Goal: Task Accomplishment & Management: Manage account settings

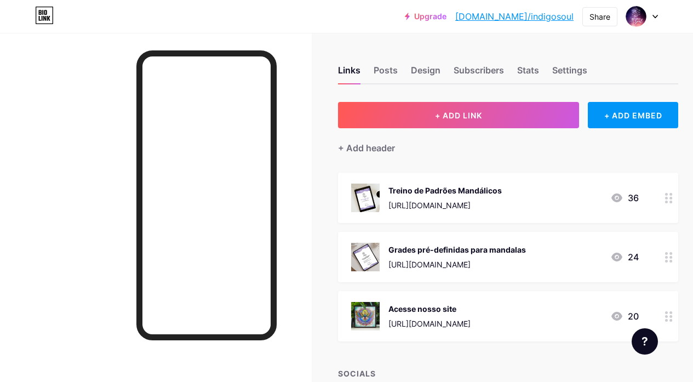
click at [671, 321] on icon at bounding box center [669, 316] width 8 height 10
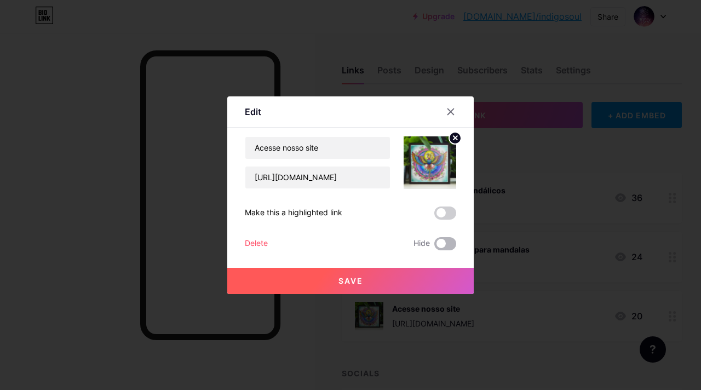
click at [448, 244] on span at bounding box center [445, 243] width 22 height 13
click at [434, 247] on input "checkbox" at bounding box center [434, 247] width 0 height 0
click at [413, 278] on button "Save" at bounding box center [350, 281] width 247 height 26
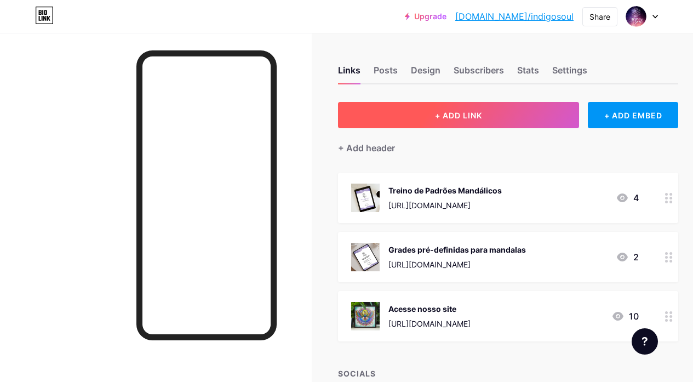
click at [477, 112] on span "+ ADD LINK" at bounding box center [458, 115] width 47 height 9
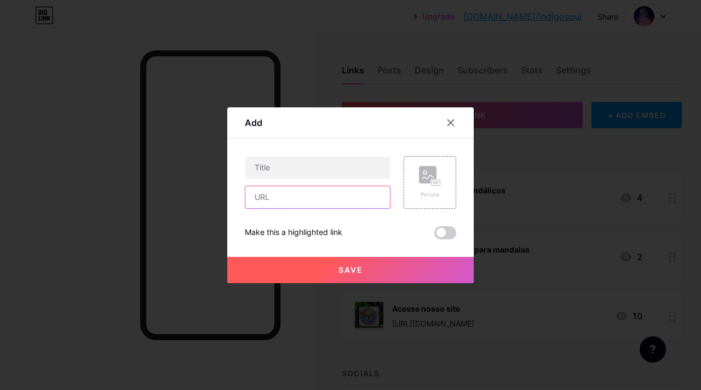
click at [292, 203] on input "text" at bounding box center [317, 197] width 145 height 22
paste input "[URL][DOMAIN_NAME]"
type input "[URL][DOMAIN_NAME]"
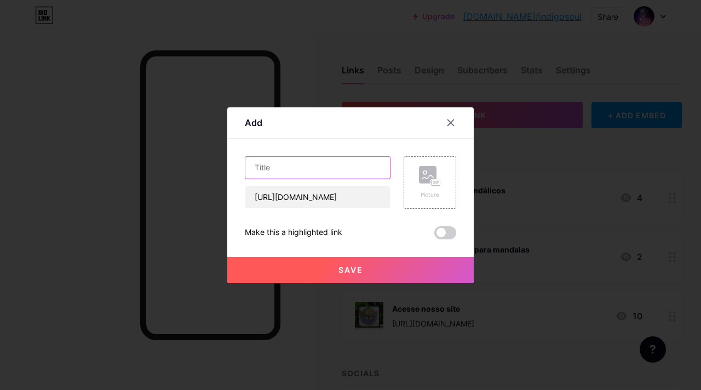
click at [306, 168] on input "text" at bounding box center [317, 168] width 145 height 22
type input "Workshop de Iniciação às Mandalas"
click at [428, 175] on rect at bounding box center [428, 175] width 18 height 18
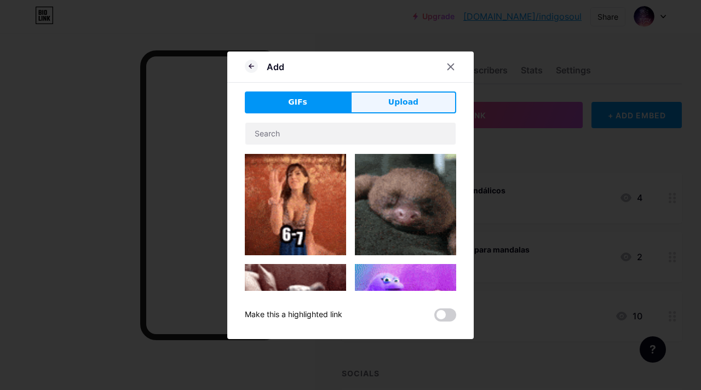
click at [411, 96] on span "Upload" at bounding box center [403, 102] width 30 height 12
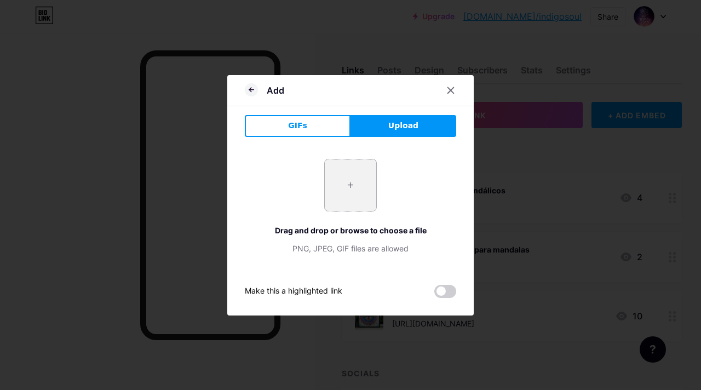
click at [361, 185] on input "file" at bounding box center [351, 185] width 52 height 52
type input "C:\fakepath\workshop_mandalas_logo.png"
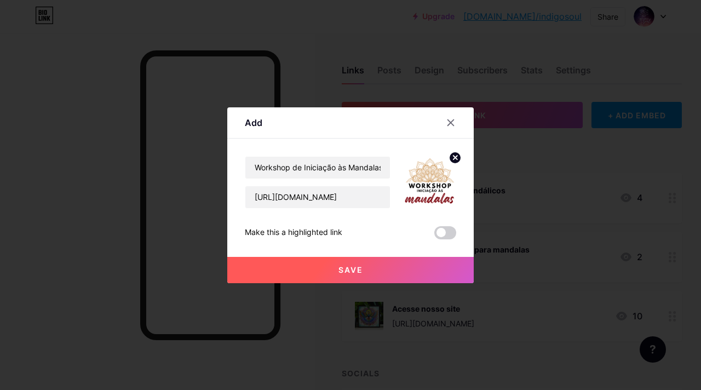
click at [373, 273] on button "Save" at bounding box center [350, 270] width 247 height 26
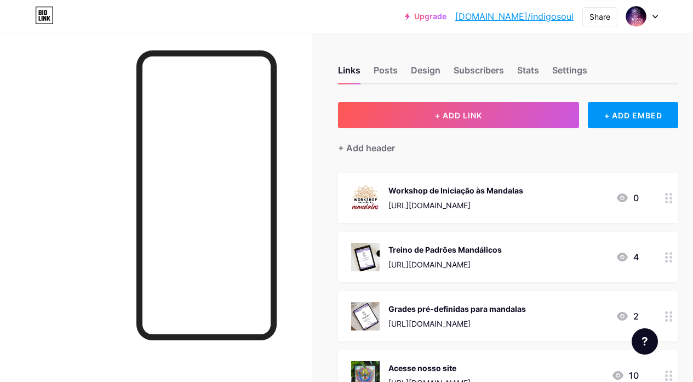
click at [487, 191] on div "Workshop de Iniciação às Mandalas" at bounding box center [455, 191] width 135 height 12
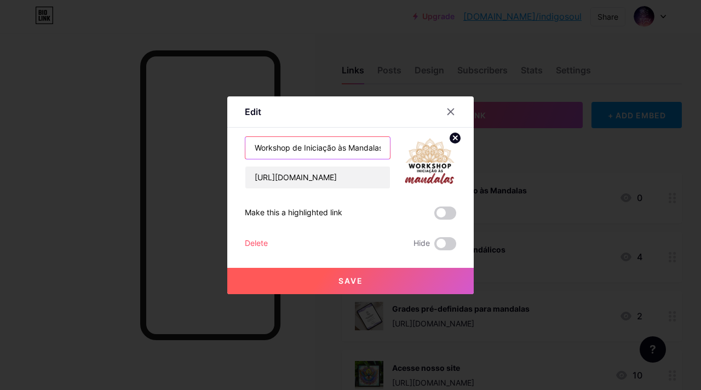
click at [310, 147] on input "Workshop de Iniciação às Mandalas" at bounding box center [317, 148] width 145 height 22
drag, startPoint x: 254, startPoint y: 146, endPoint x: 429, endPoint y: 148, distance: 174.8
click at [429, 148] on div "Workshop de Iniciação às Mandalas [URL][DOMAIN_NAME]" at bounding box center [350, 162] width 211 height 53
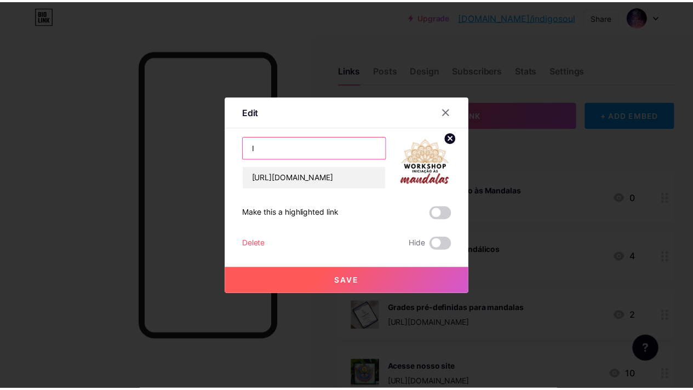
scroll to position [0, 0]
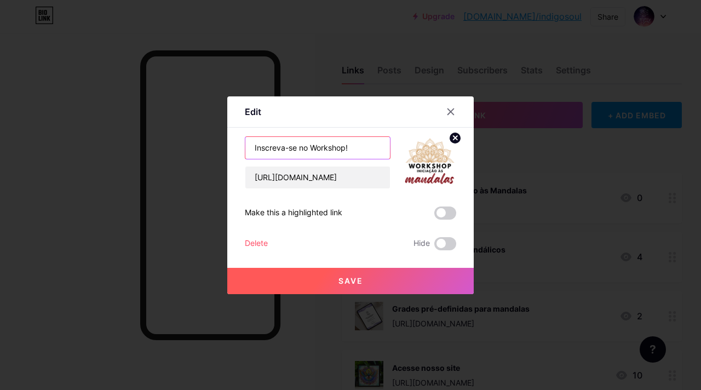
type input "Inscreva-se no Workshop!"
click at [445, 211] on span at bounding box center [445, 213] width 22 height 13
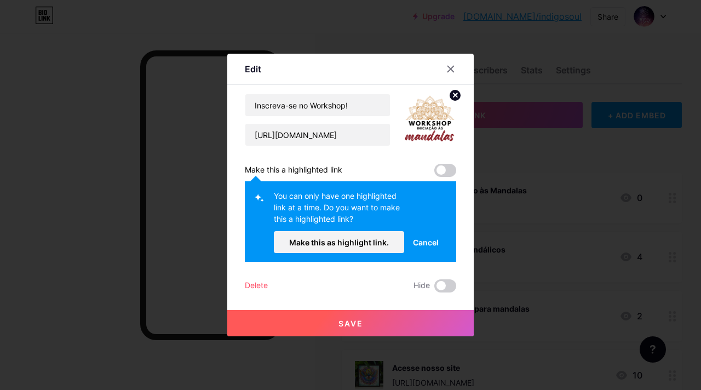
click at [445, 174] on span at bounding box center [445, 170] width 22 height 13
click at [425, 243] on span "Cancel" at bounding box center [426, 243] width 26 height 12
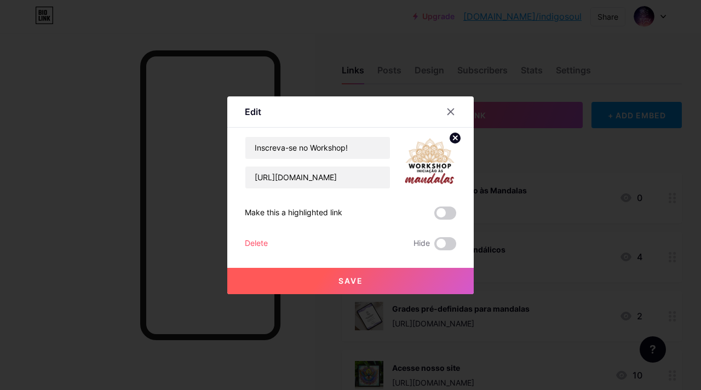
click at [445, 210] on span at bounding box center [445, 213] width 22 height 13
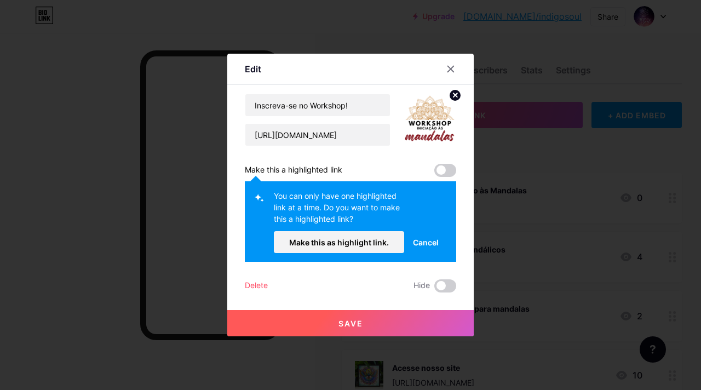
click at [426, 241] on span "Cancel" at bounding box center [426, 243] width 26 height 12
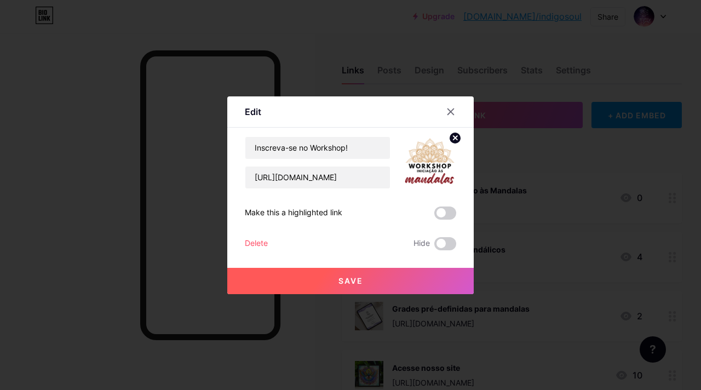
click at [381, 280] on button "Save" at bounding box center [350, 281] width 247 height 26
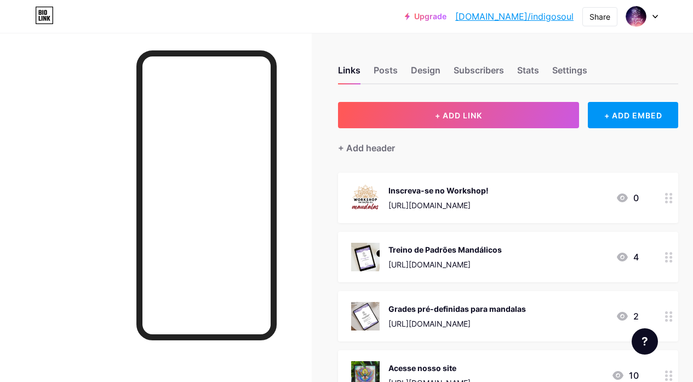
click at [671, 258] on icon at bounding box center [669, 257] width 8 height 10
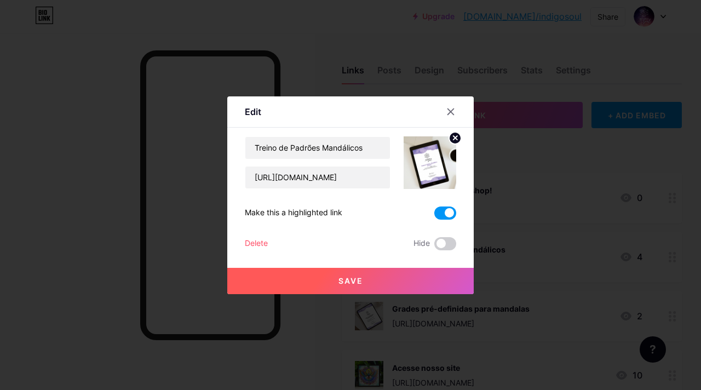
click at [440, 210] on span at bounding box center [445, 213] width 22 height 13
click at [434, 216] on input "checkbox" at bounding box center [434, 216] width 0 height 0
click at [676, 198] on div at bounding box center [350, 195] width 701 height 390
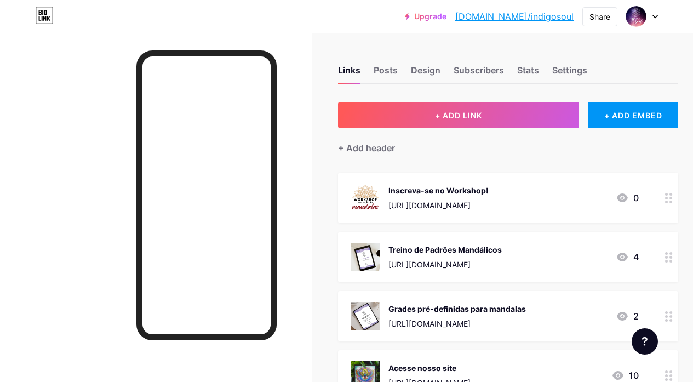
click at [671, 198] on icon at bounding box center [669, 198] width 8 height 10
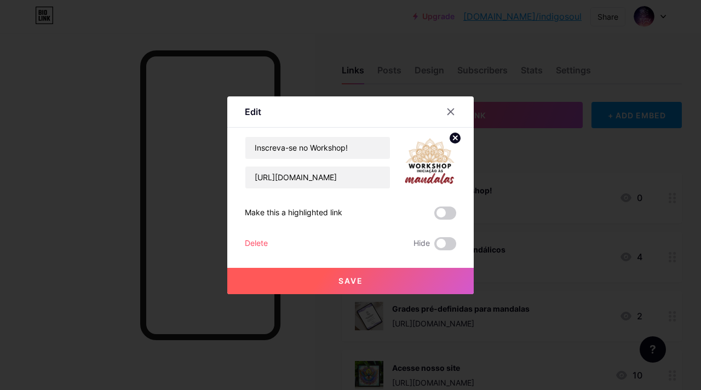
click at [449, 214] on span at bounding box center [445, 213] width 22 height 13
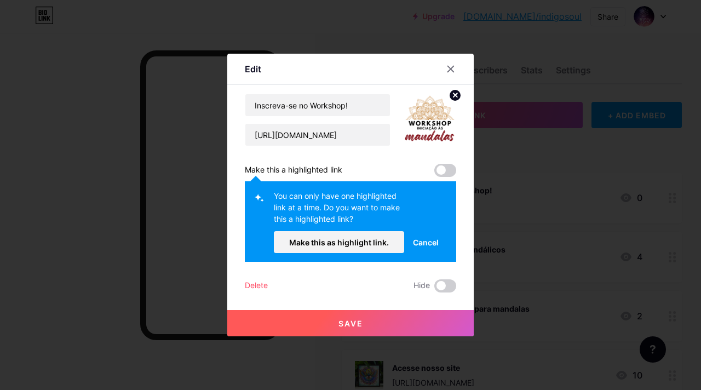
click at [444, 173] on span at bounding box center [445, 170] width 22 height 13
click at [371, 321] on button "Save" at bounding box center [350, 323] width 247 height 26
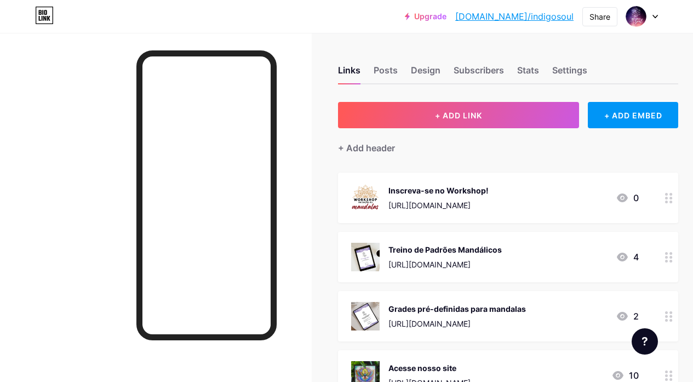
click at [507, 250] on div "Treino de Padrões Mandálicos [URL][DOMAIN_NAME] 4" at bounding box center [495, 257] width 288 height 28
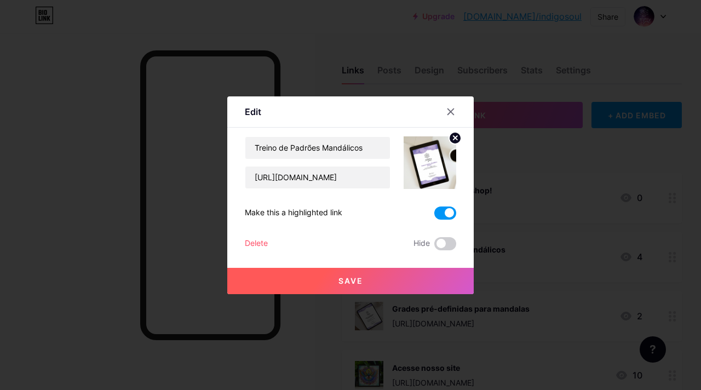
click at [437, 211] on span at bounding box center [445, 213] width 22 height 13
click at [434, 216] on input "checkbox" at bounding box center [434, 216] width 0 height 0
click at [413, 272] on button "Save" at bounding box center [350, 281] width 247 height 26
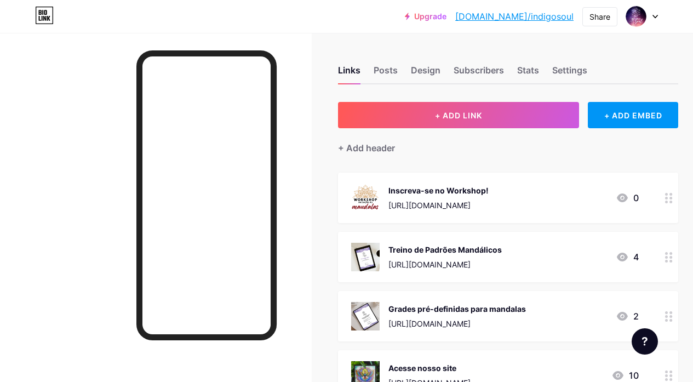
click at [670, 198] on icon at bounding box center [669, 198] width 8 height 10
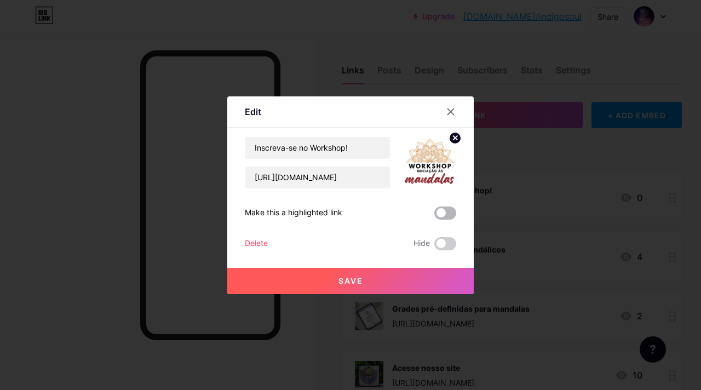
click at [451, 212] on span at bounding box center [445, 213] width 22 height 13
click at [434, 216] on input "checkbox" at bounding box center [434, 216] width 0 height 0
click at [420, 282] on button "Save" at bounding box center [350, 281] width 247 height 26
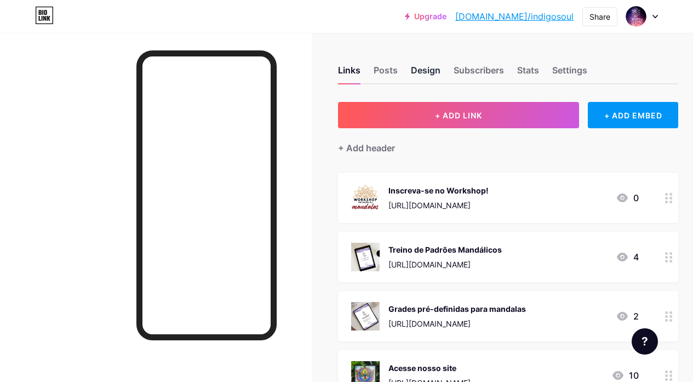
click at [434, 72] on div "Design" at bounding box center [426, 74] width 30 height 20
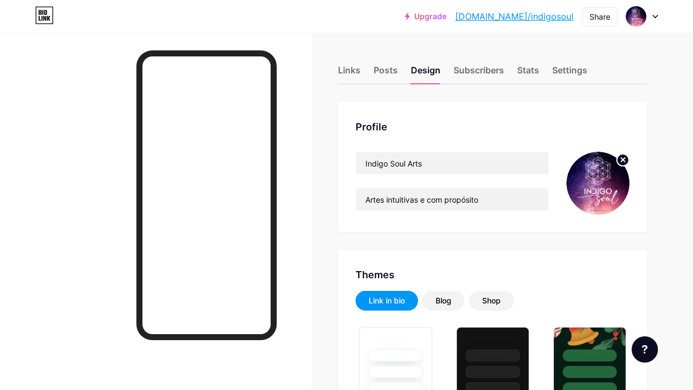
type input "#c48842"
click at [581, 70] on div "Settings" at bounding box center [569, 74] width 35 height 20
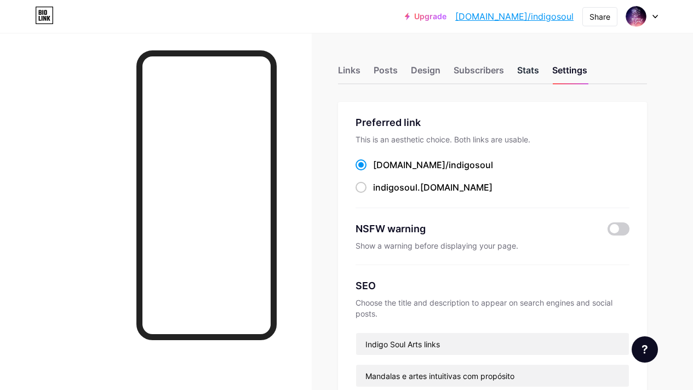
click at [530, 68] on div "Stats" at bounding box center [528, 74] width 22 height 20
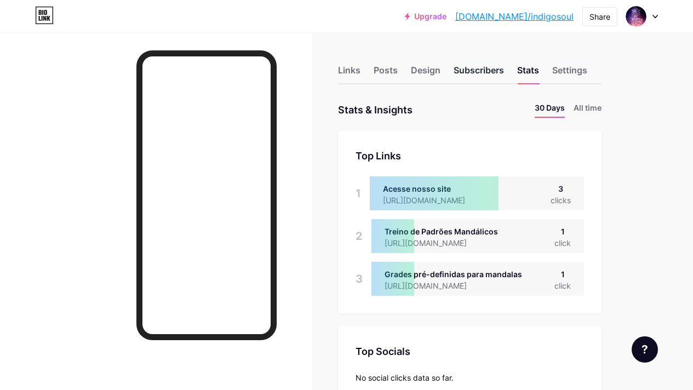
scroll to position [390, 693]
click at [489, 71] on div "Subscribers" at bounding box center [479, 74] width 50 height 20
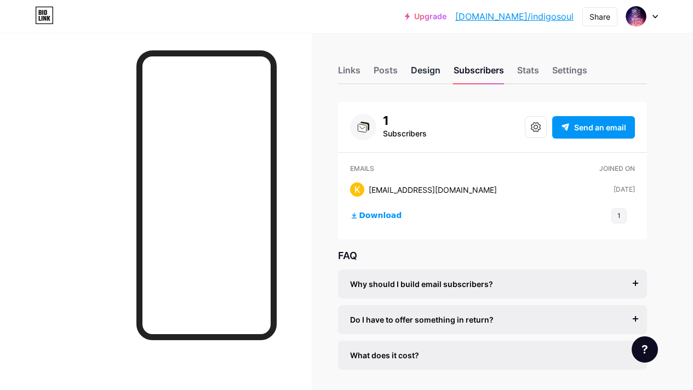
click at [436, 72] on div "Design" at bounding box center [426, 74] width 30 height 20
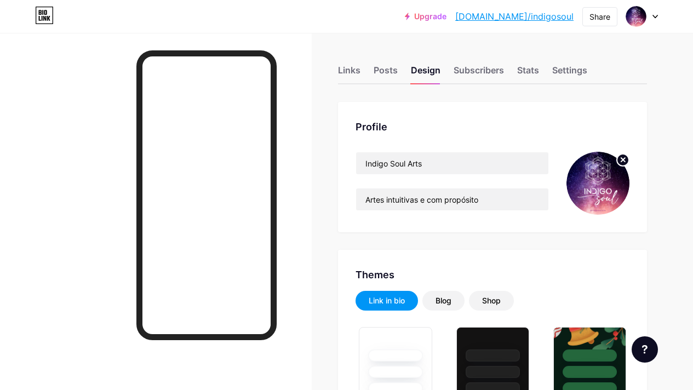
type input "#c48842"
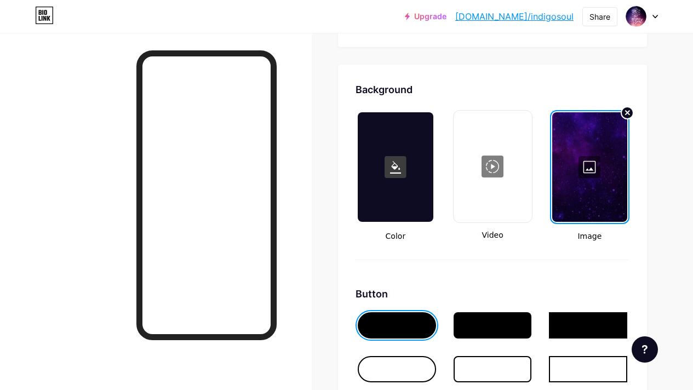
scroll to position [1420, 0]
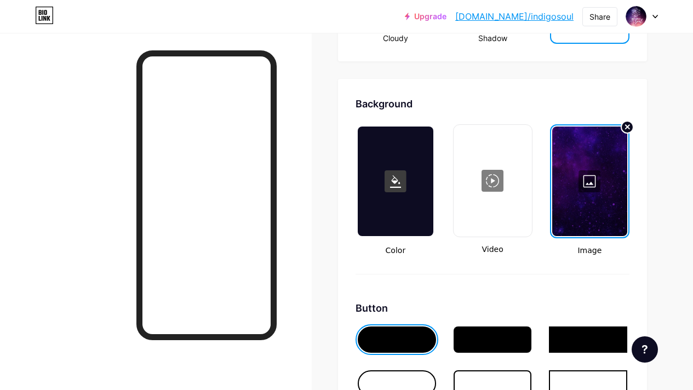
click at [403, 217] on div at bounding box center [395, 182] width 75 height 110
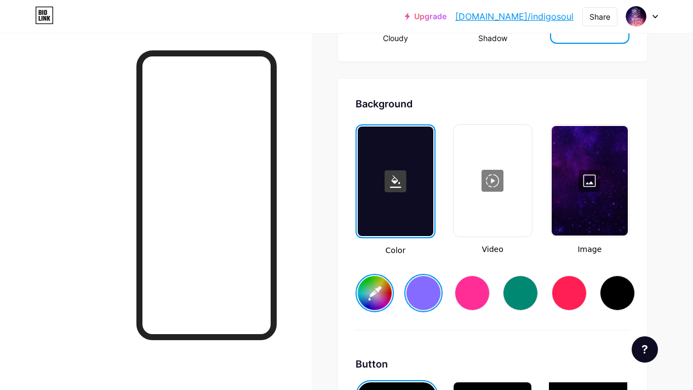
click at [380, 295] on input "#856bff" at bounding box center [375, 293] width 34 height 34
click at [370, 301] on input "#856bff" at bounding box center [375, 293] width 34 height 34
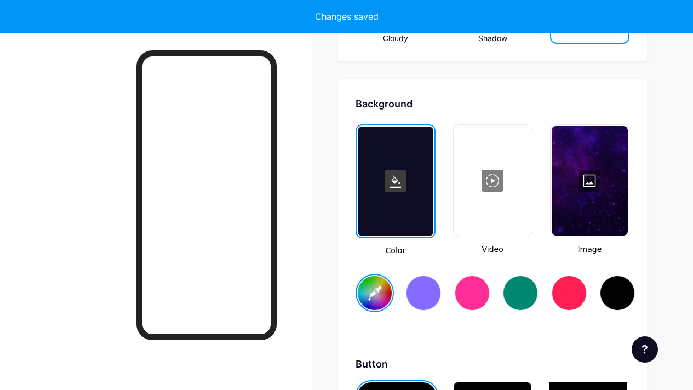
type input "#7f1417"
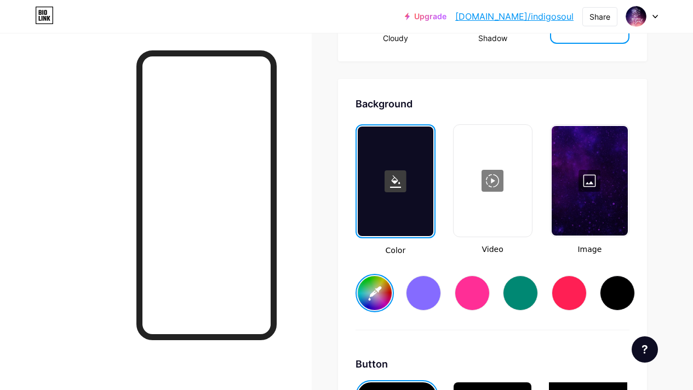
scroll to position [1615, 0]
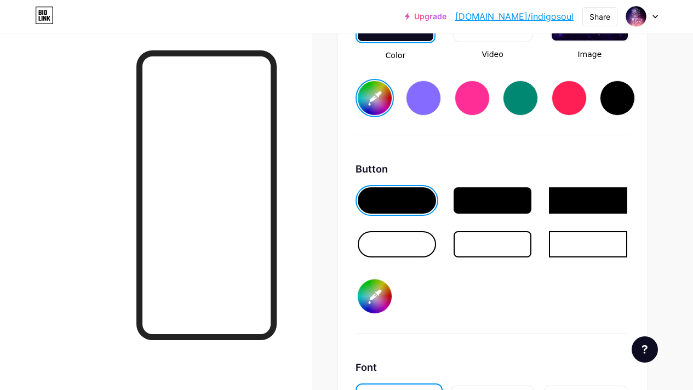
click at [373, 298] on input "#c48842" at bounding box center [375, 296] width 34 height 34
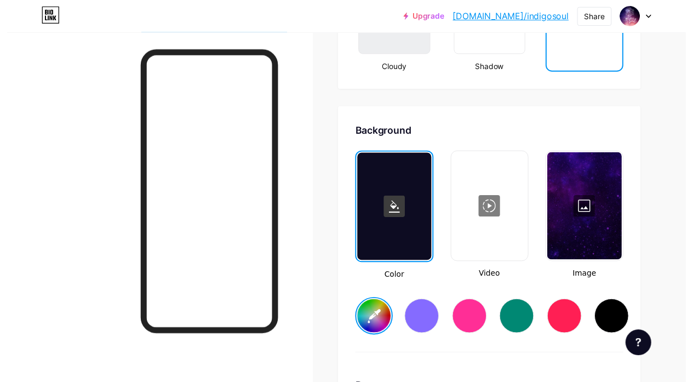
scroll to position [0, 0]
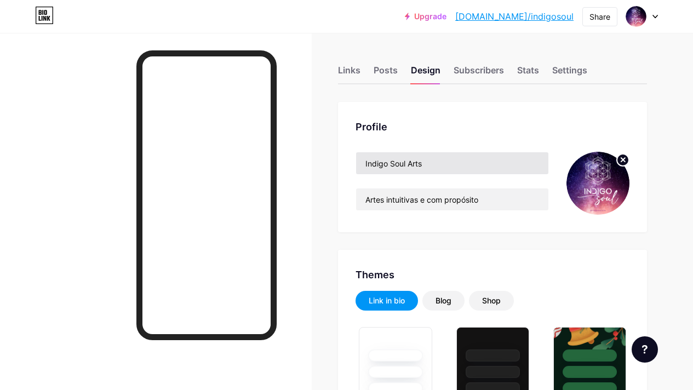
click at [351, 71] on div "Links" at bounding box center [349, 74] width 22 height 20
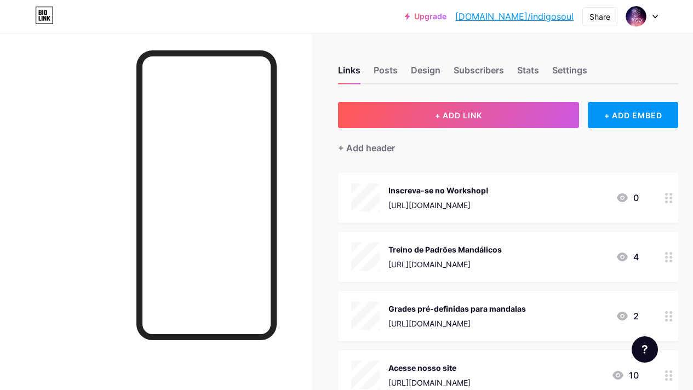
click at [461, 189] on div "Inscreva-se no Workshop!" at bounding box center [438, 191] width 100 height 12
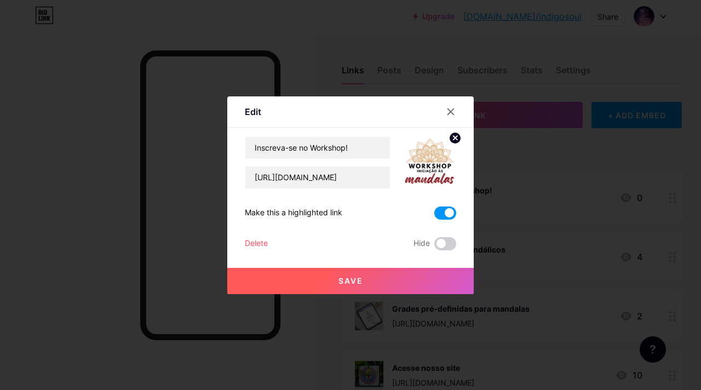
click at [422, 161] on img at bounding box center [430, 162] width 53 height 53
click at [453, 136] on circle at bounding box center [455, 138] width 12 height 12
click at [430, 153] on rect at bounding box center [428, 155] width 18 height 18
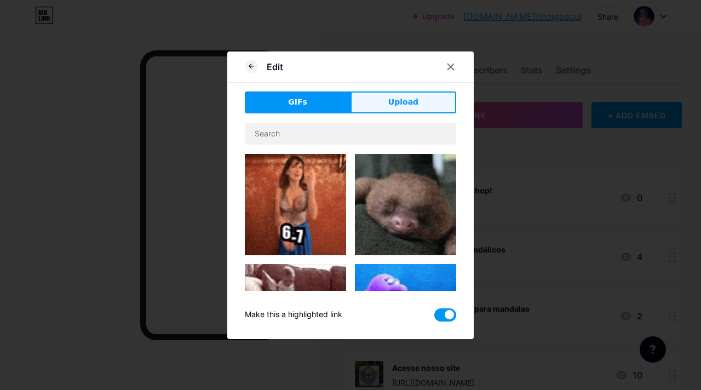
click at [396, 96] on span "Upload" at bounding box center [403, 102] width 30 height 12
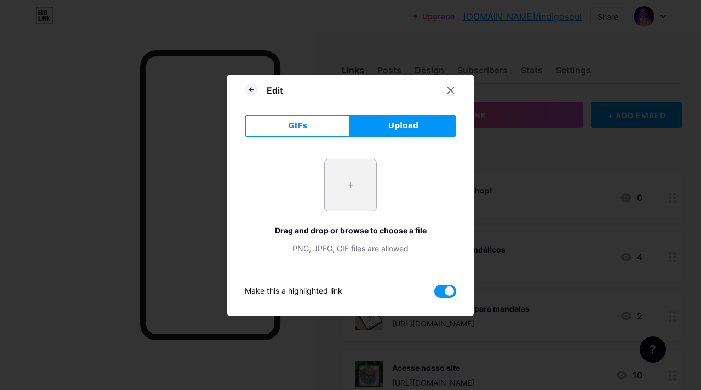
click at [363, 176] on input "file" at bounding box center [351, 185] width 52 height 52
type input "C:\fakepath\workshop_mandalas.png"
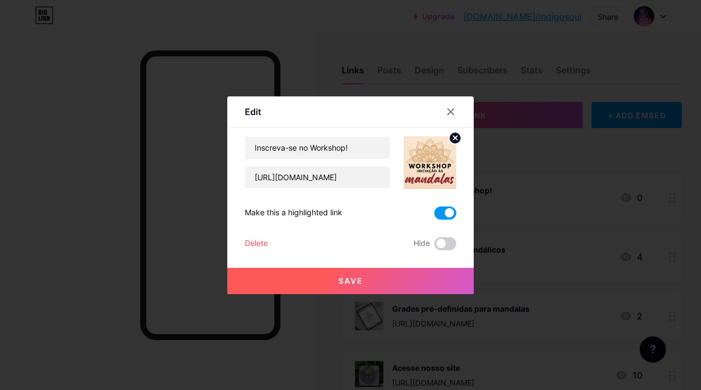
click at [370, 283] on button "Save" at bounding box center [350, 281] width 247 height 26
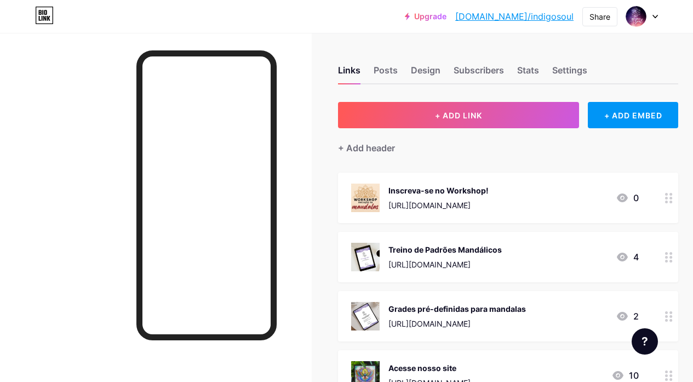
click at [678, 51] on div "Links Posts Design Subscribers Stats Settings" at bounding box center [508, 65] width 340 height 38
click at [306, 138] on div at bounding box center [156, 224] width 312 height 382
click at [432, 69] on div "Design" at bounding box center [426, 74] width 30 height 20
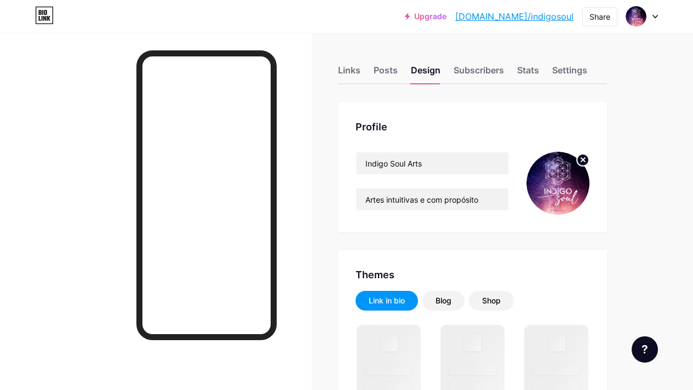
click at [590, 159] on img at bounding box center [558, 183] width 63 height 63
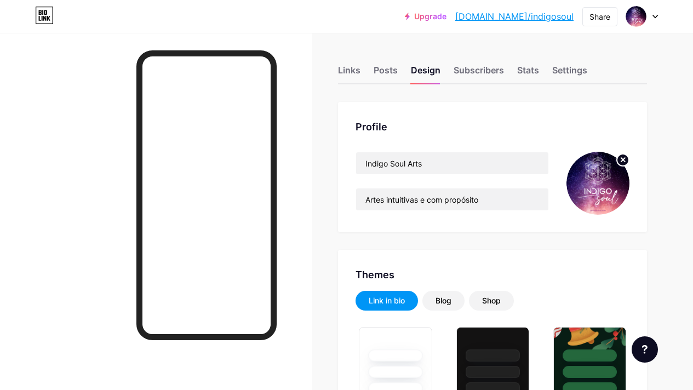
type input "#7f1417"
type input "#c48842"
type input "#ffffff"
click at [625, 159] on circle at bounding box center [623, 160] width 12 height 12
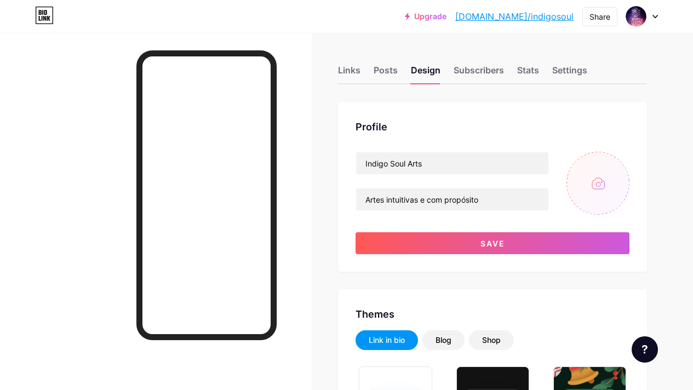
click at [599, 181] on input "file" at bounding box center [598, 183] width 63 height 63
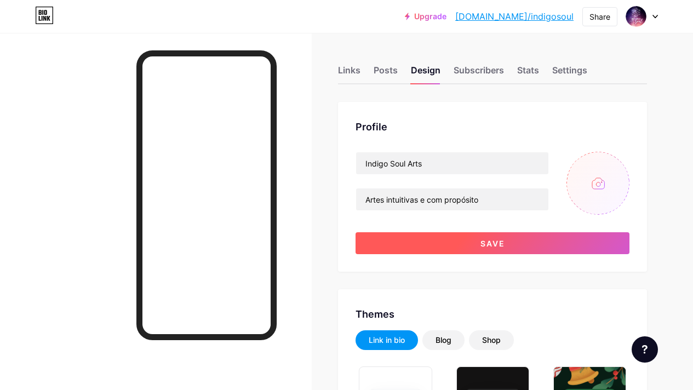
type input "C:\fakepath\logo_indigo_soul_biolink.png"
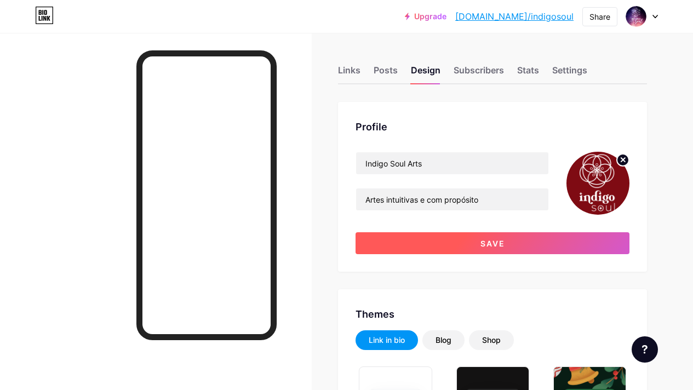
click at [541, 247] on button "Save" at bounding box center [493, 243] width 274 height 22
type input "#7f1417"
type input "#ffffff"
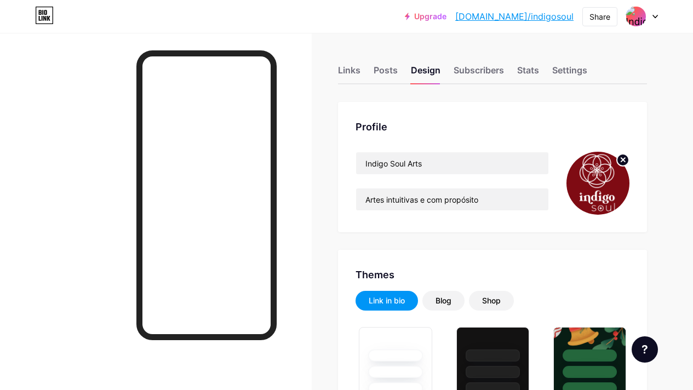
click at [621, 163] on circle at bounding box center [623, 160] width 12 height 12
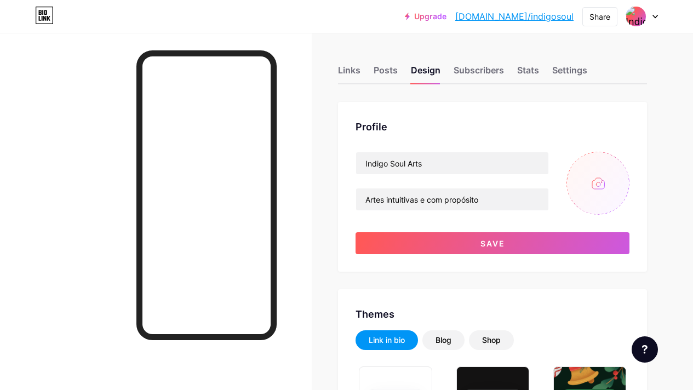
click at [600, 191] on input "file" at bounding box center [598, 183] width 63 height 63
type input "C:\fakepath\logo_indigo_soul_biolink.png"
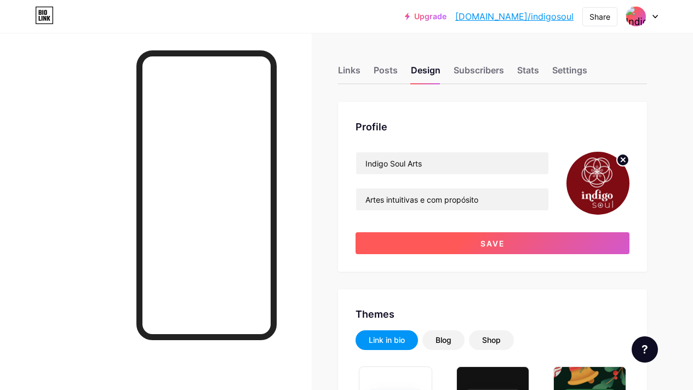
click at [501, 247] on span "Save" at bounding box center [493, 243] width 25 height 9
type input "#7f1417"
type input "#ffffff"
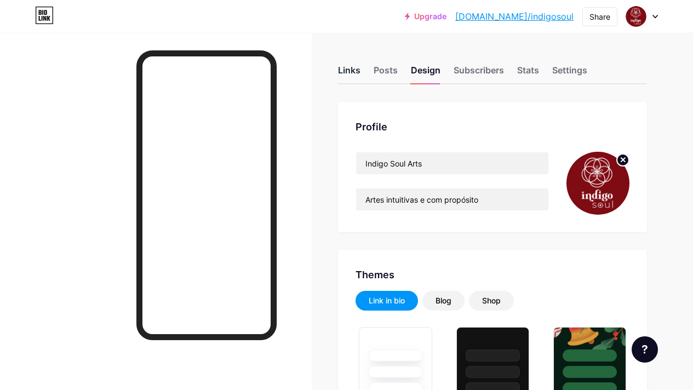
click at [353, 66] on div "Links" at bounding box center [349, 74] width 22 height 20
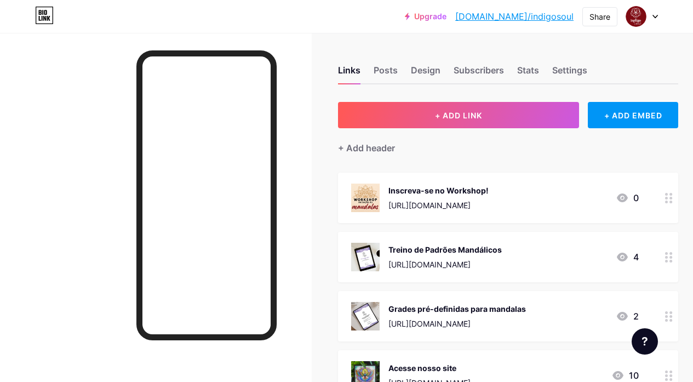
click at [669, 202] on div at bounding box center [669, 198] width 19 height 50
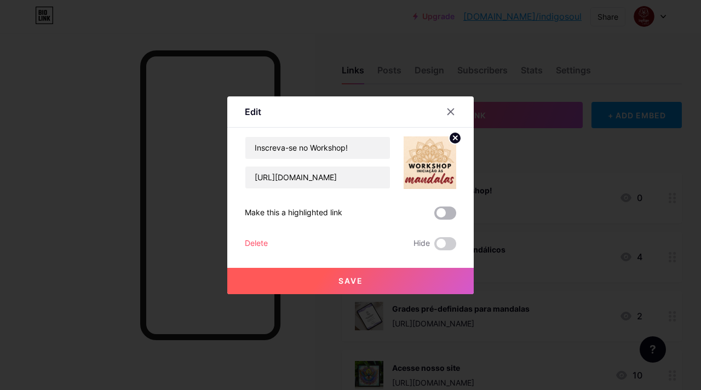
click at [448, 217] on span at bounding box center [445, 213] width 22 height 13
click at [434, 216] on input "checkbox" at bounding box center [434, 216] width 0 height 0
click at [419, 281] on button "Save" at bounding box center [350, 281] width 247 height 26
